Goal: Find specific page/section: Find specific page/section

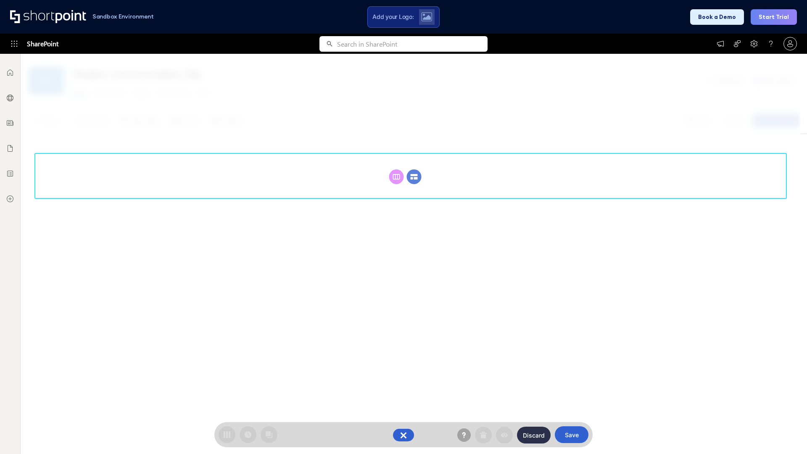
scroll to position [116, 0]
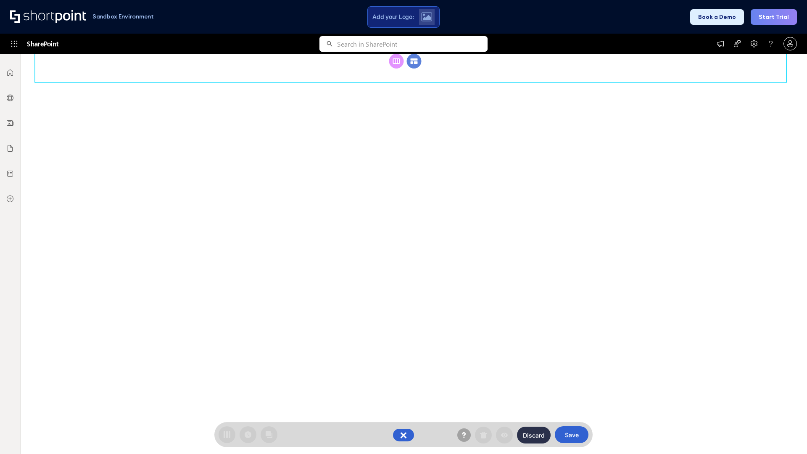
click at [414, 61] on circle at bounding box center [414, 61] width 15 height 15
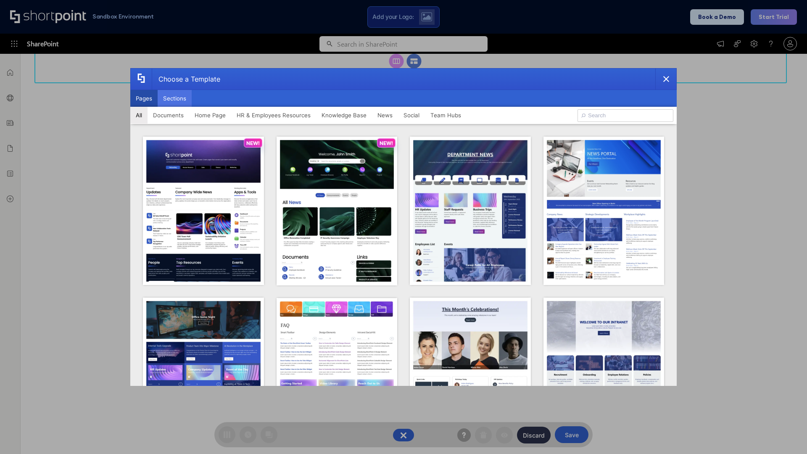
click at [174, 98] on button "Sections" at bounding box center [175, 98] width 34 height 17
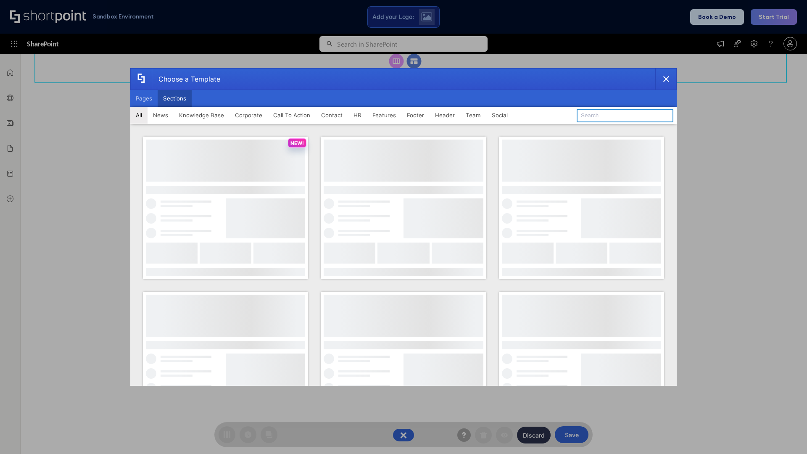
type input "FAQ 5"
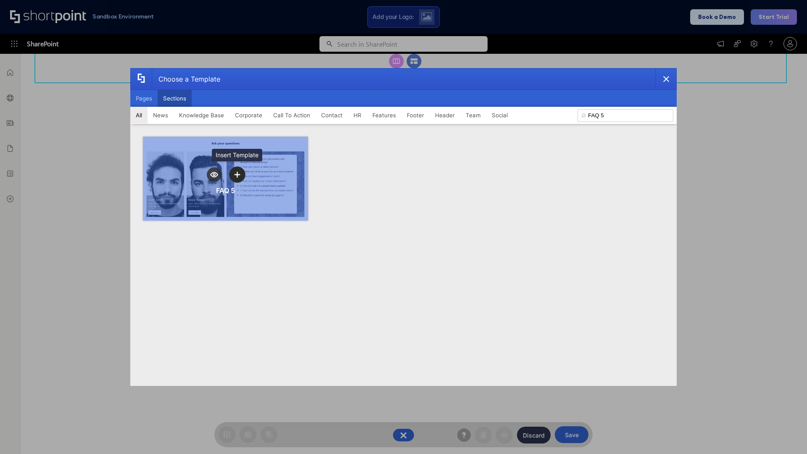
click at [237, 174] on icon "template selector" at bounding box center [237, 174] width 6 height 6
